Goal: Task Accomplishment & Management: Manage account settings

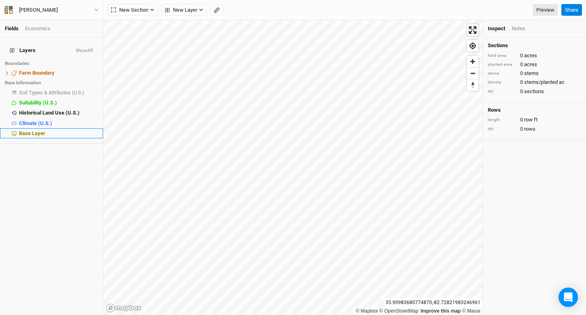
click at [69, 130] on div "Base Layer" at bounding box center [58, 133] width 79 height 6
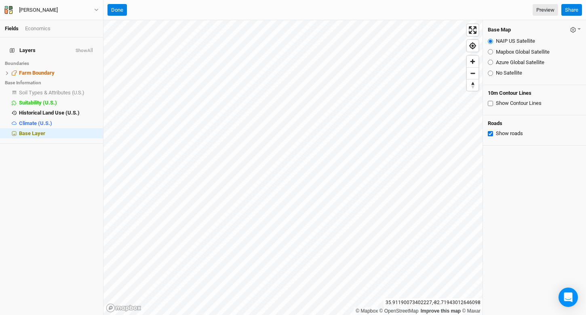
click at [515, 53] on label "Mapbox Global Satellite" at bounding box center [523, 51] width 54 height 7
click at [493, 53] on input "Mapbox Global Satellite" at bounding box center [489, 51] width 5 height 5
radio input "true"
click at [517, 64] on label "Azure Global Satellite" at bounding box center [520, 62] width 48 height 7
click at [493, 64] on input "Azure Global Satellite" at bounding box center [489, 62] width 5 height 5
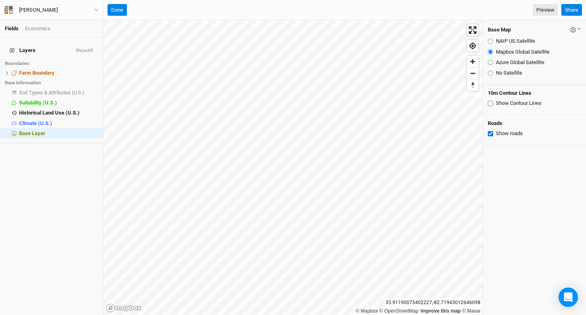
radio input "true"
click at [517, 51] on label "Mapbox Global Satellite" at bounding box center [523, 51] width 54 height 7
click at [493, 51] on input "Mapbox Global Satellite" at bounding box center [489, 51] width 5 height 5
radio input "true"
click at [517, 36] on fieldset "NAIP US Satellite Mapbox Global Satellite Azure Global Satellite No Satellite" at bounding box center [533, 57] width 93 height 46
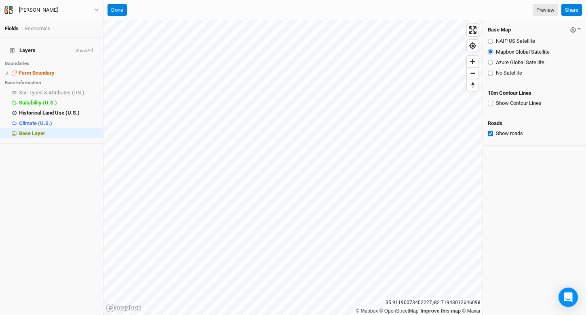
click at [516, 39] on label "NAIP US Satellite" at bounding box center [515, 41] width 39 height 7
click at [493, 39] on input "NAIP US Satellite" at bounding box center [489, 41] width 5 height 5
radio input "true"
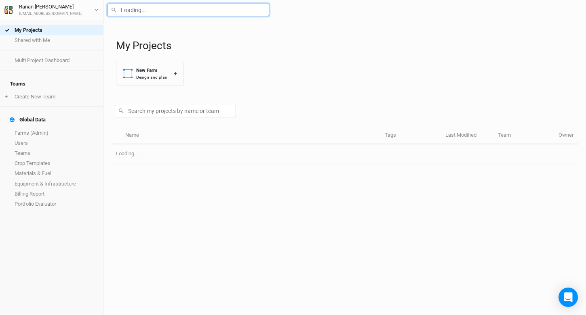
click at [142, 13] on input "text" at bounding box center [188, 10] width 162 height 13
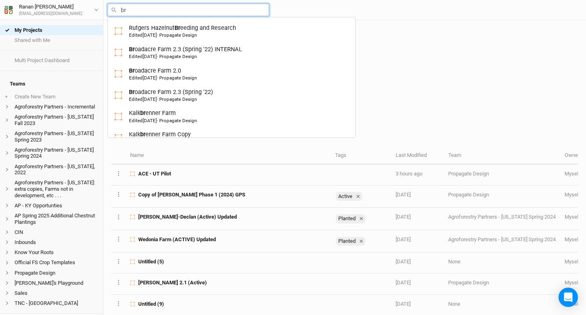
type input "bro"
type input "broadacre Farm 2.3 (Spring '22) INTERNAL"
type input "bron"
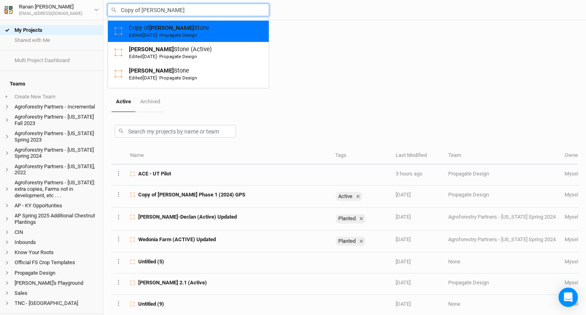
type input "Bronson Stone (Active)"
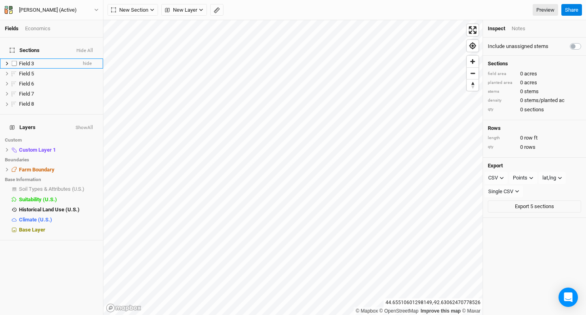
click at [42, 61] on div "Field 3" at bounding box center [47, 64] width 57 height 6
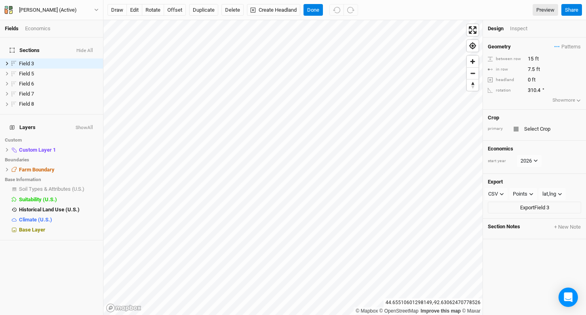
click at [41, 31] on div "Economics" at bounding box center [37, 28] width 25 height 7
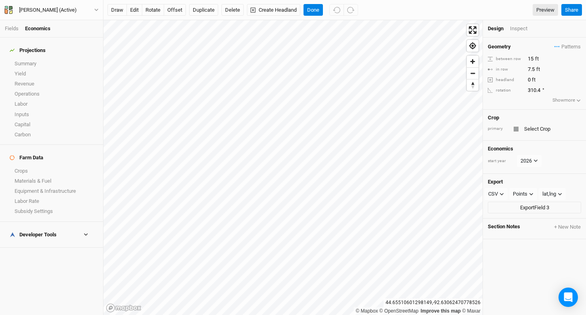
click at [45, 227] on h4 "Developer Tools" at bounding box center [51, 235] width 93 height 16
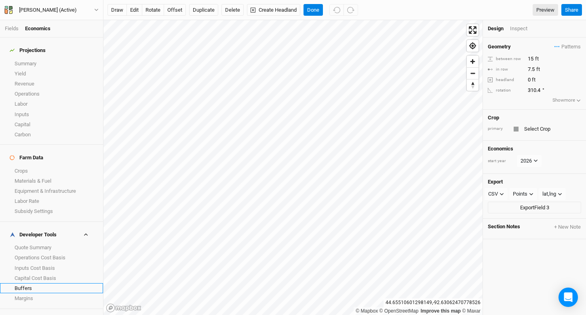
click at [55, 284] on link "Buffers" at bounding box center [51, 289] width 103 height 10
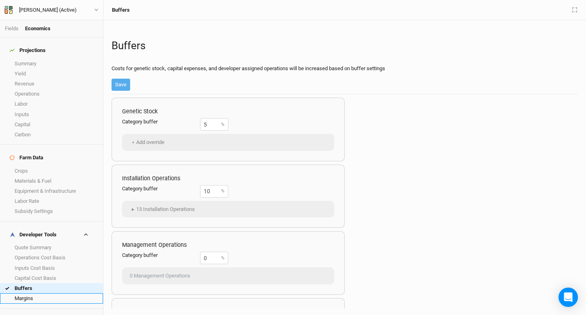
click at [55, 294] on link "Margins" at bounding box center [51, 299] width 103 height 10
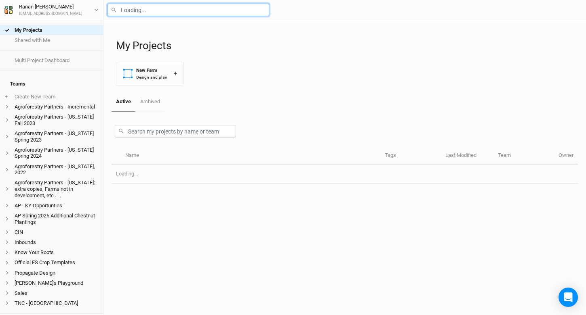
click at [145, 9] on input "text" at bounding box center [188, 10] width 162 height 13
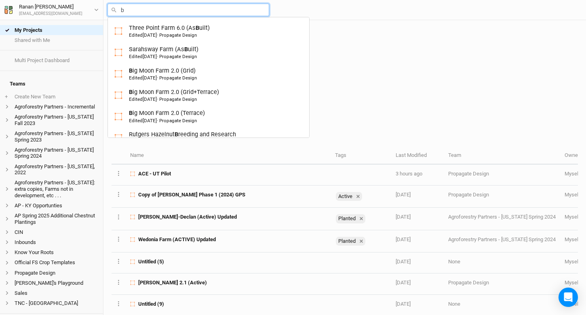
type input "bo"
type input "bouckaert"
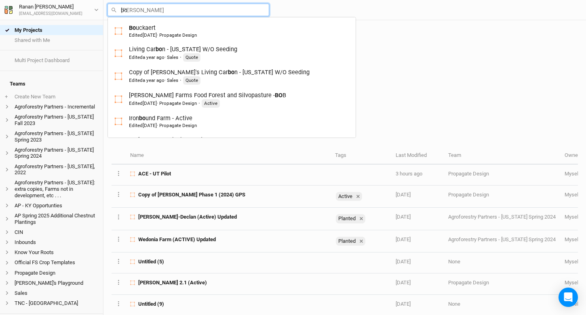
type input "bon"
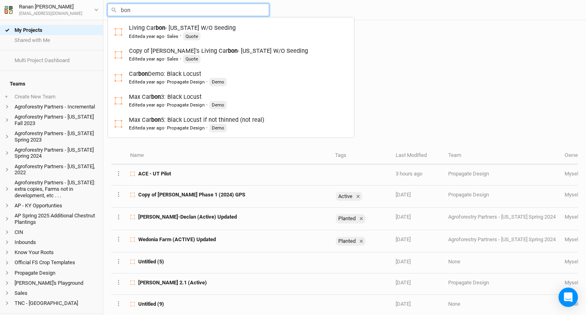
type input "bo"
type input "bouckaert"
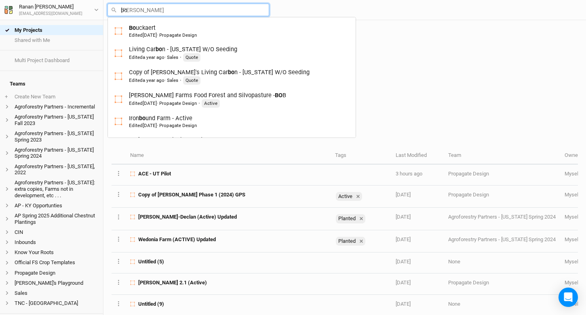
type input "b"
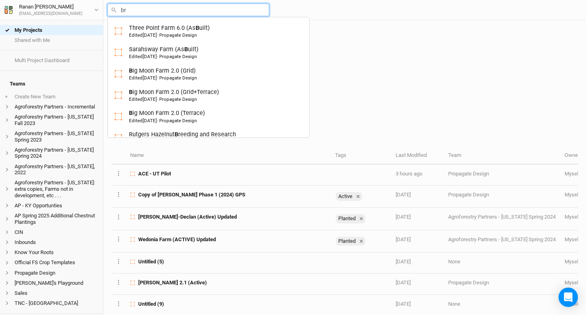
type input "bro"
type input "broadacre Farm 2.3 (Spring '22) INTERNAL"
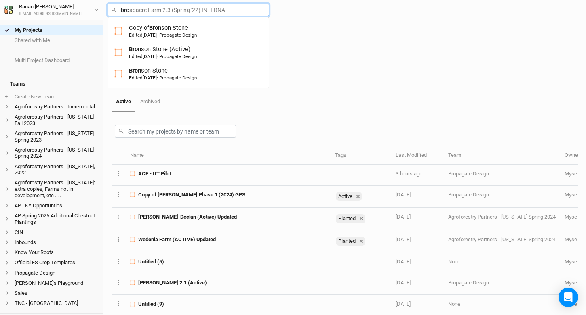
type input "bron"
type input "Copy of Bronson Stone"
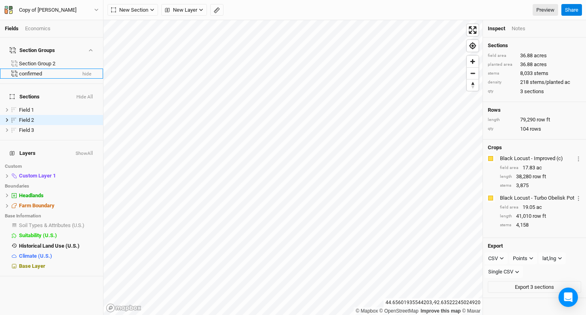
click at [32, 71] on div "confirmed" at bounding box center [47, 74] width 57 height 6
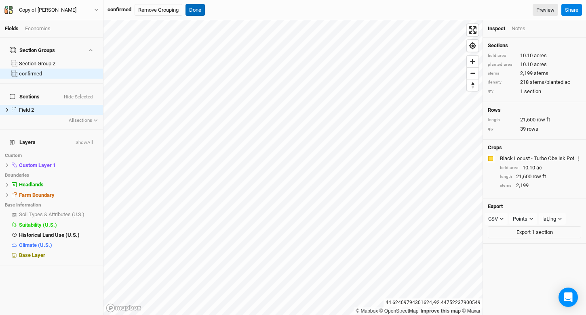
click at [193, 9] on button "Done" at bounding box center [194, 10] width 19 height 12
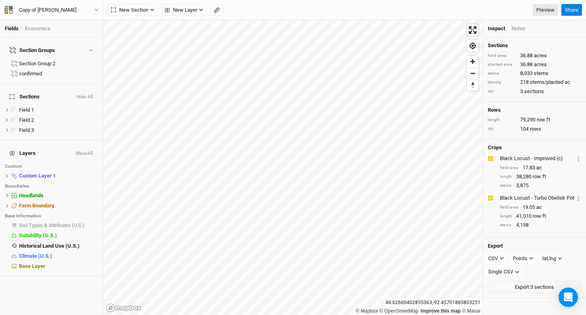
click at [47, 24] on div "Fields Economics" at bounding box center [51, 28] width 103 height 17
click at [42, 33] on div "Fields Economics" at bounding box center [51, 28] width 103 height 17
click at [44, 30] on div "Economics" at bounding box center [37, 28] width 25 height 7
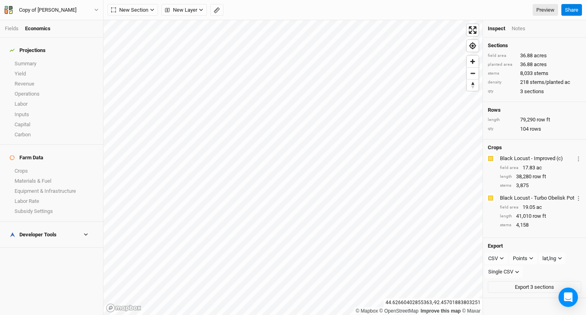
click at [39, 227] on h4 "Developer Tools" at bounding box center [51, 235] width 93 height 16
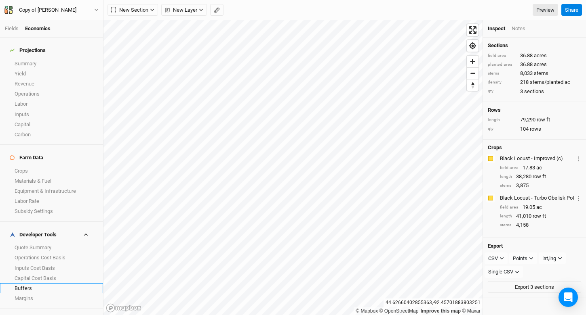
click at [55, 284] on link "Buffers" at bounding box center [51, 289] width 103 height 10
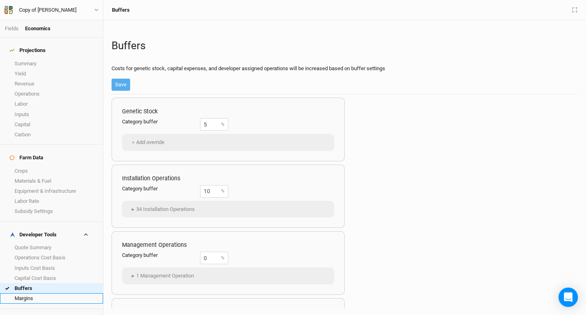
click at [58, 294] on link "Margins" at bounding box center [51, 299] width 103 height 10
click at [371, 218] on div "Genetic Stock Category margin 0 % ＋ Add override Installation Operations Catego…" at bounding box center [344, 202] width 466 height 214
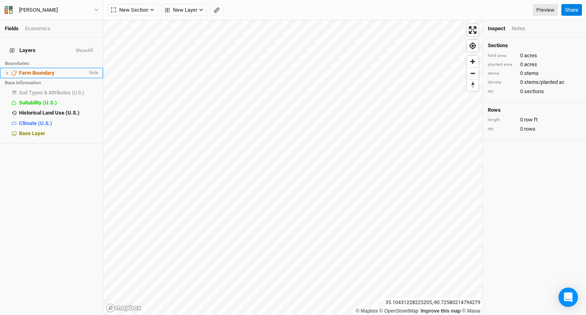
click at [70, 70] on div "Farm Boundary" at bounding box center [53, 73] width 69 height 6
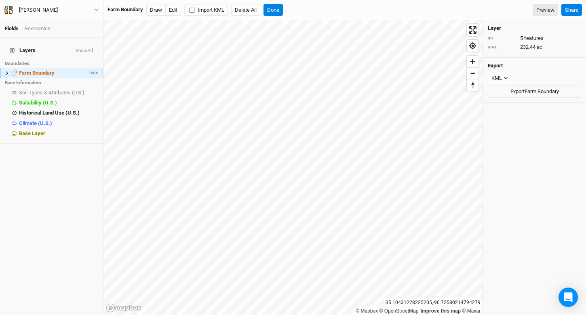
click at [6, 71] on icon at bounding box center [7, 73] width 4 height 4
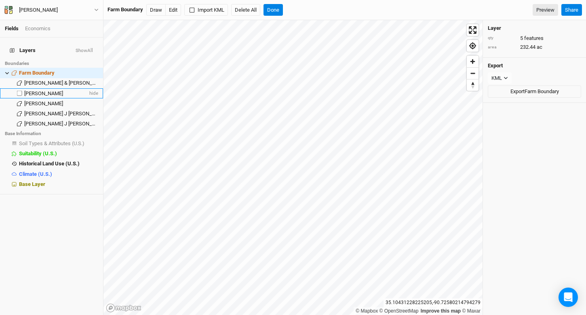
click at [32, 91] on span "[PERSON_NAME]" at bounding box center [43, 93] width 39 height 6
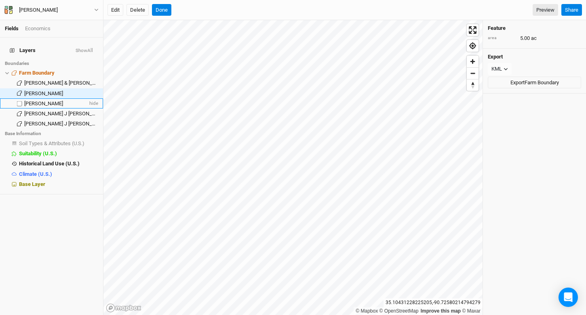
click at [33, 101] on span "[PERSON_NAME]" at bounding box center [43, 104] width 39 height 6
click at [35, 111] on span "[PERSON_NAME] J [PERSON_NAME]" at bounding box center [65, 114] width 83 height 6
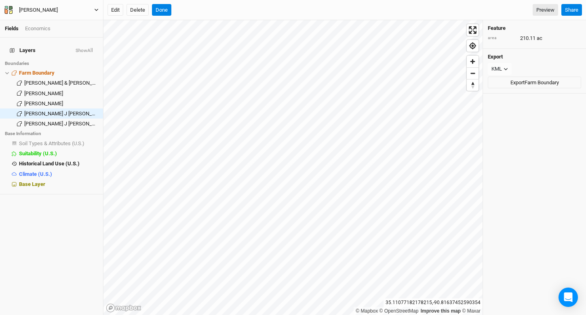
click at [46, 10] on div "[PERSON_NAME]" at bounding box center [38, 10] width 39 height 8
click at [55, 35] on button "Project Settings" at bounding box center [67, 33] width 64 height 11
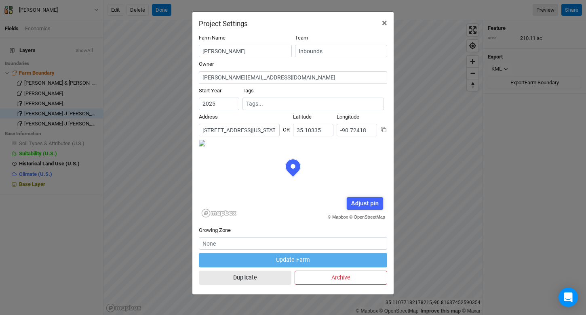
scroll to position [40, 94]
click at [246, 128] on input "[STREET_ADDRESS][US_STATE][US_STATE]" at bounding box center [239, 130] width 81 height 13
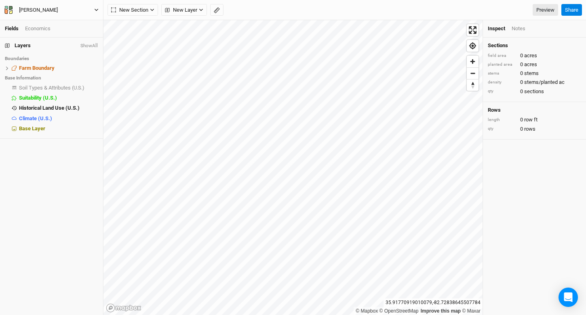
click at [40, 13] on div "Tim Nichols" at bounding box center [38, 10] width 39 height 8
click at [61, 35] on button "Project Settings" at bounding box center [67, 33] width 64 height 11
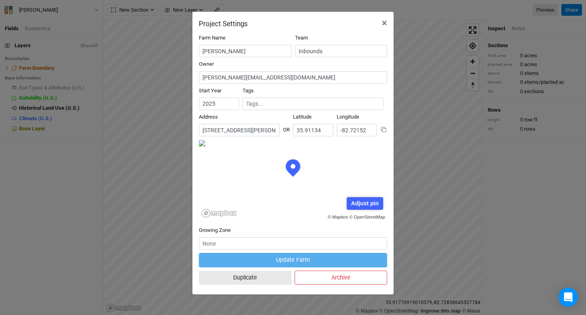
scroll to position [40, 94]
click at [254, 134] on input "260 Ramsey Chandler Road, Marshall, North Carolina 28753, United States" at bounding box center [239, 130] width 81 height 13
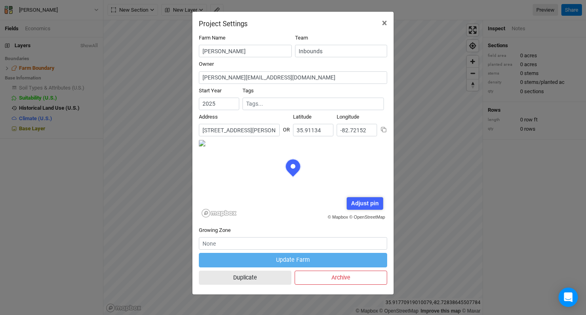
click at [254, 134] on input "260 Ramsey Chandler Road, Marshall, North Carolina 28753, United States" at bounding box center [239, 130] width 81 height 13
click at [384, 23] on span "×" at bounding box center [384, 22] width 5 height 11
